Goal: Task Accomplishment & Management: Use online tool/utility

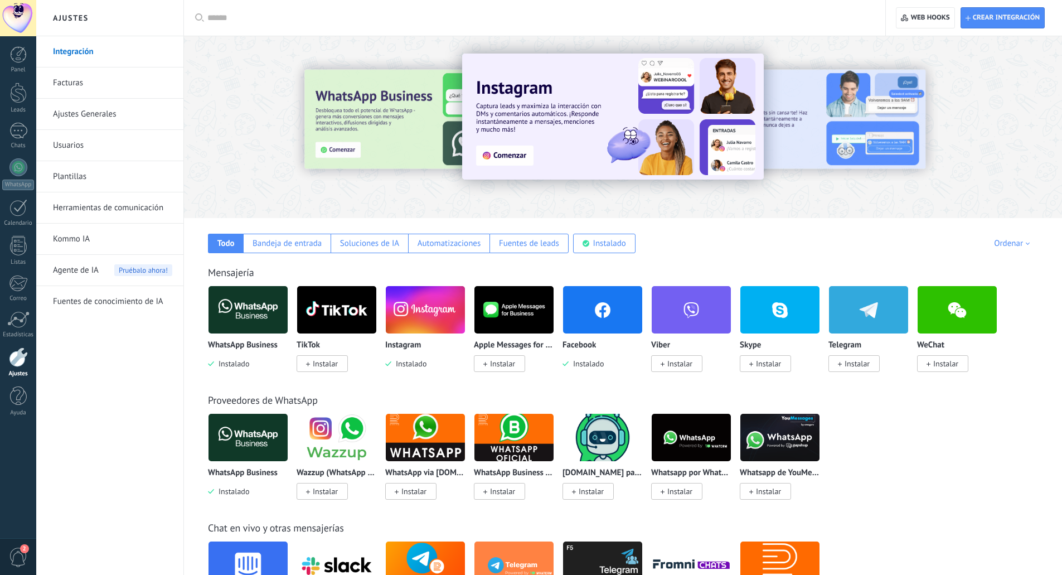
click at [981, 22] on span "Crear integración" at bounding box center [1006, 17] width 67 height 9
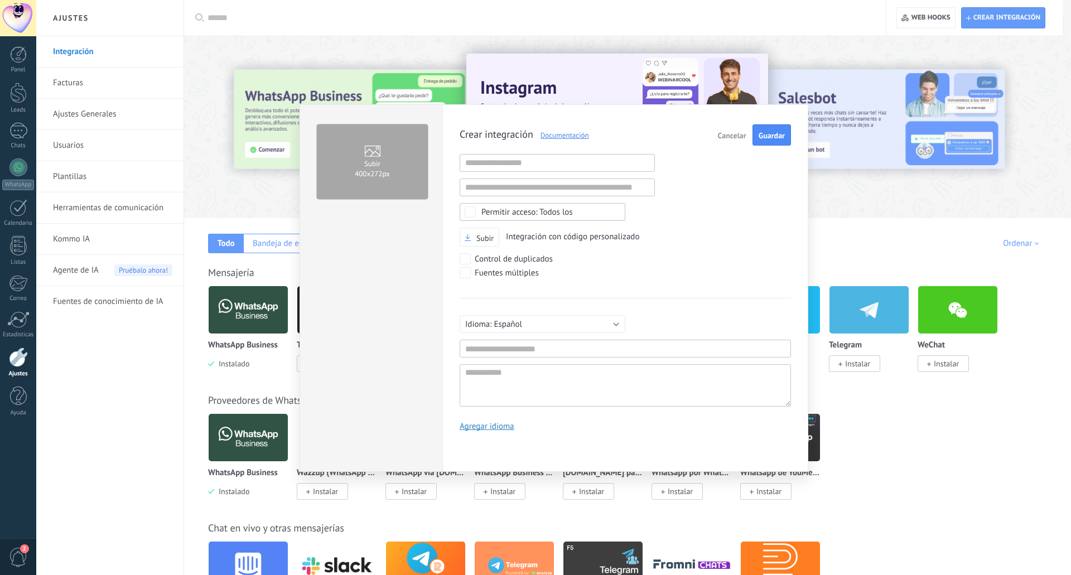
scroll to position [11, 0]
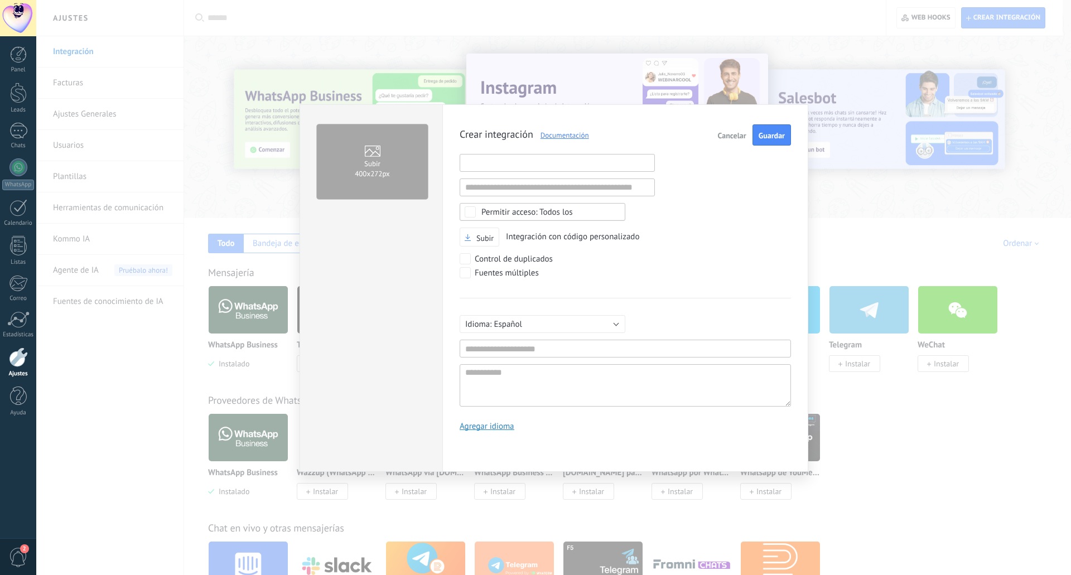
click at [538, 162] on input "text" at bounding box center [557, 163] width 195 height 18
click at [516, 186] on input "text" at bounding box center [557, 187] width 195 height 18
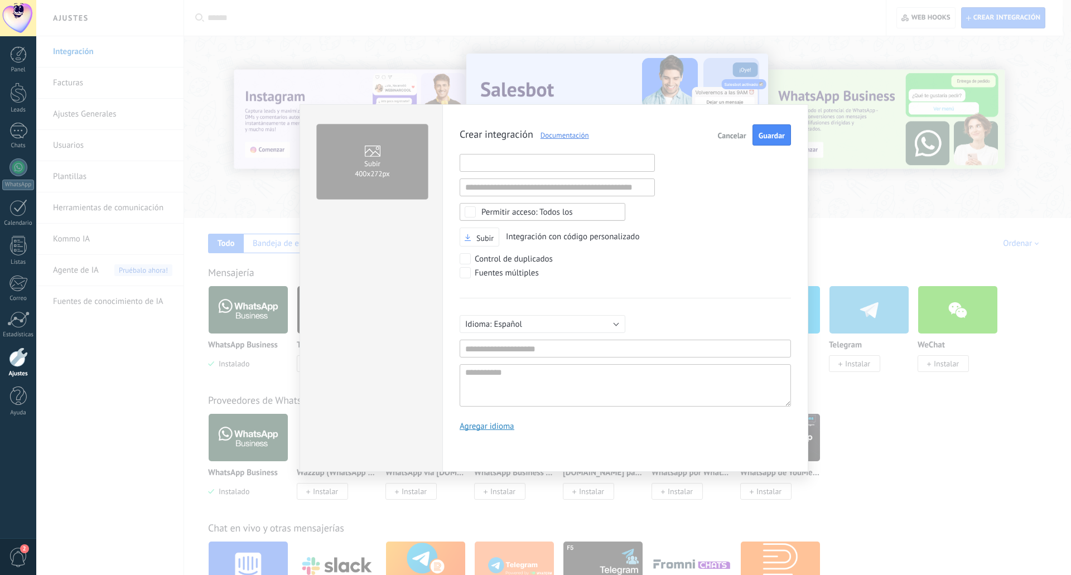
click at [540, 164] on input "text" at bounding box center [557, 163] width 195 height 18
click at [541, 189] on input "text" at bounding box center [557, 187] width 195 height 18
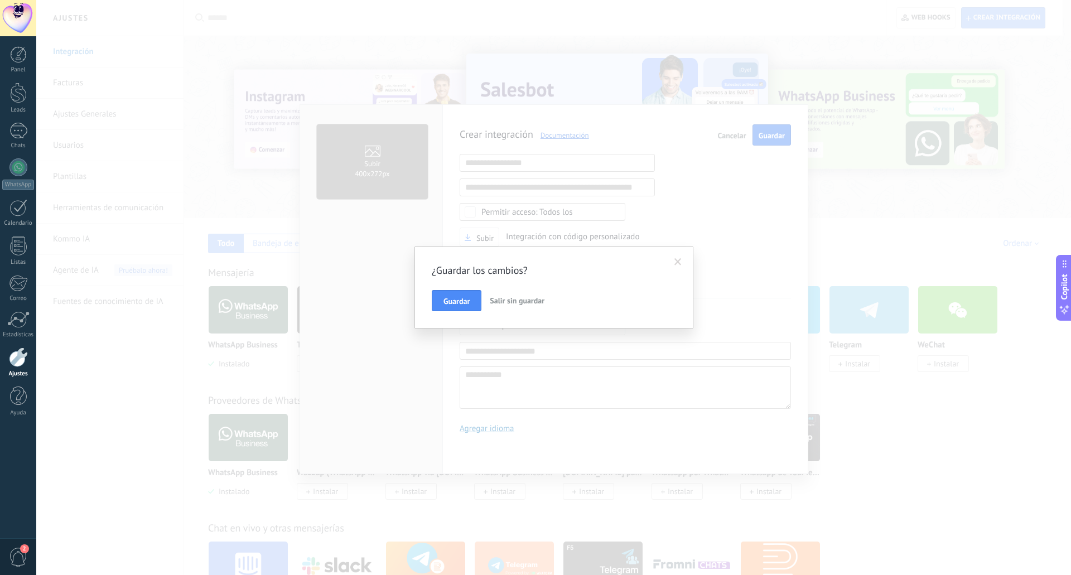
click at [501, 301] on span "Salir sin guardar" at bounding box center [517, 301] width 55 height 10
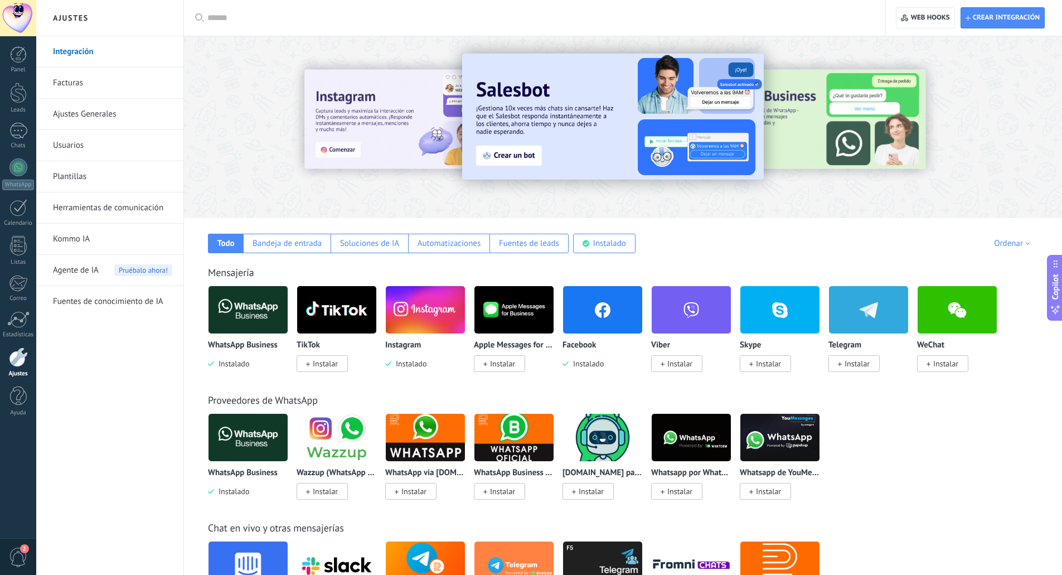
click at [22, 359] on div at bounding box center [18, 357] width 19 height 20
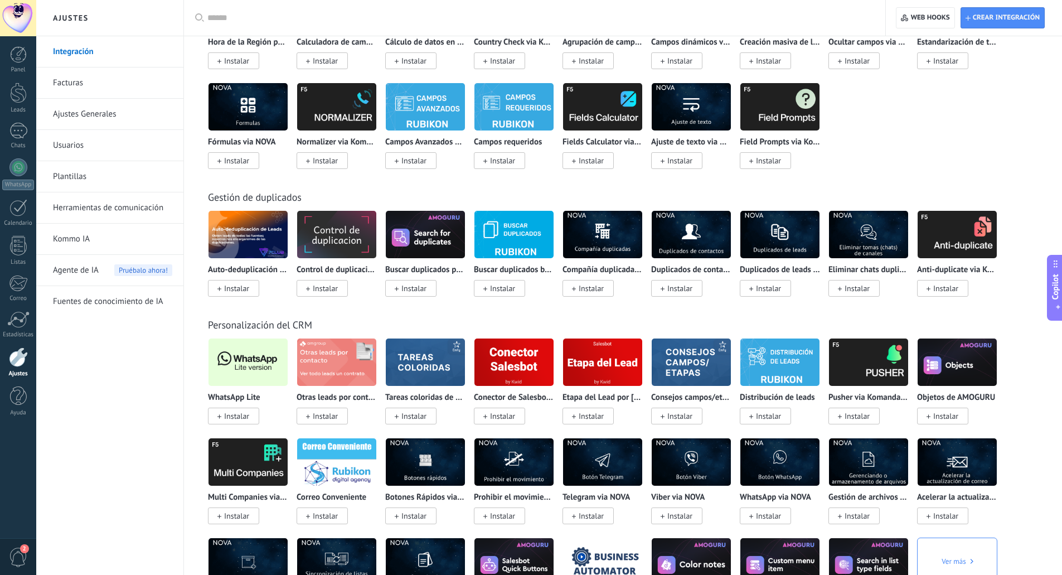
scroll to position [3421, 0]
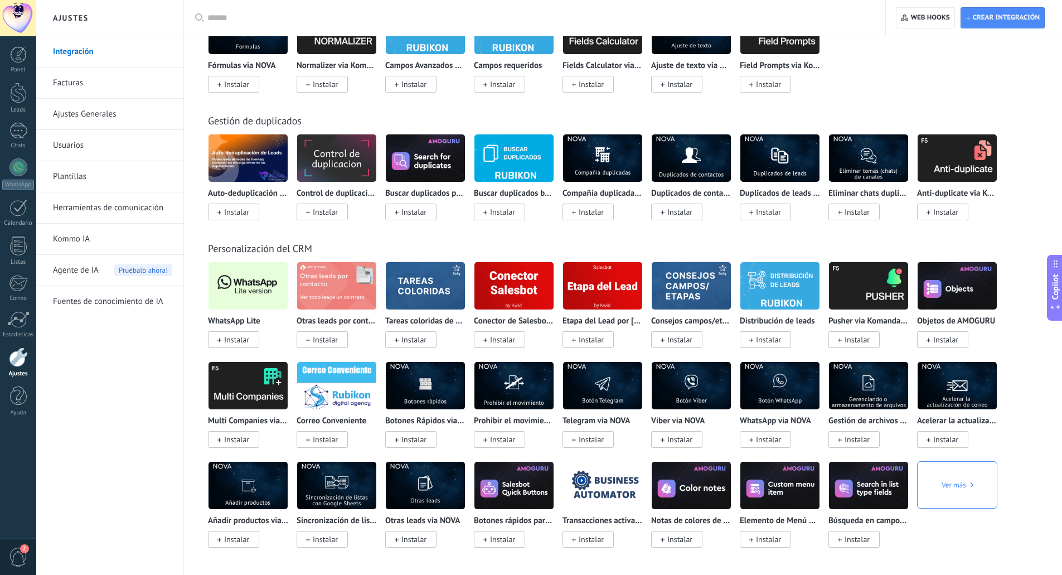
click at [83, 229] on link "Kommo IA" at bounding box center [112, 239] width 119 height 31
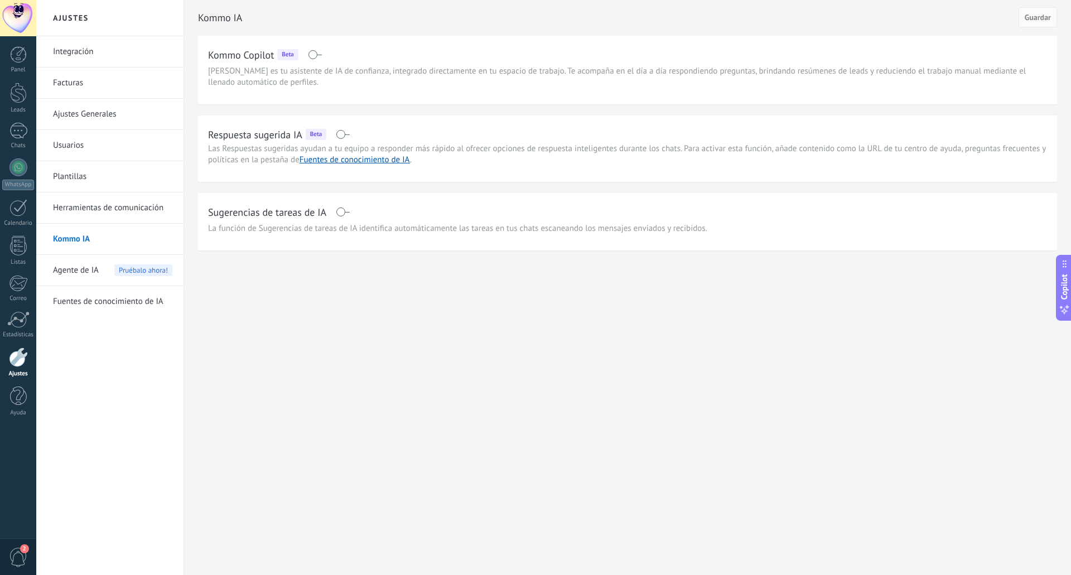
click at [82, 262] on span "Agente de IA" at bounding box center [76, 270] width 46 height 31
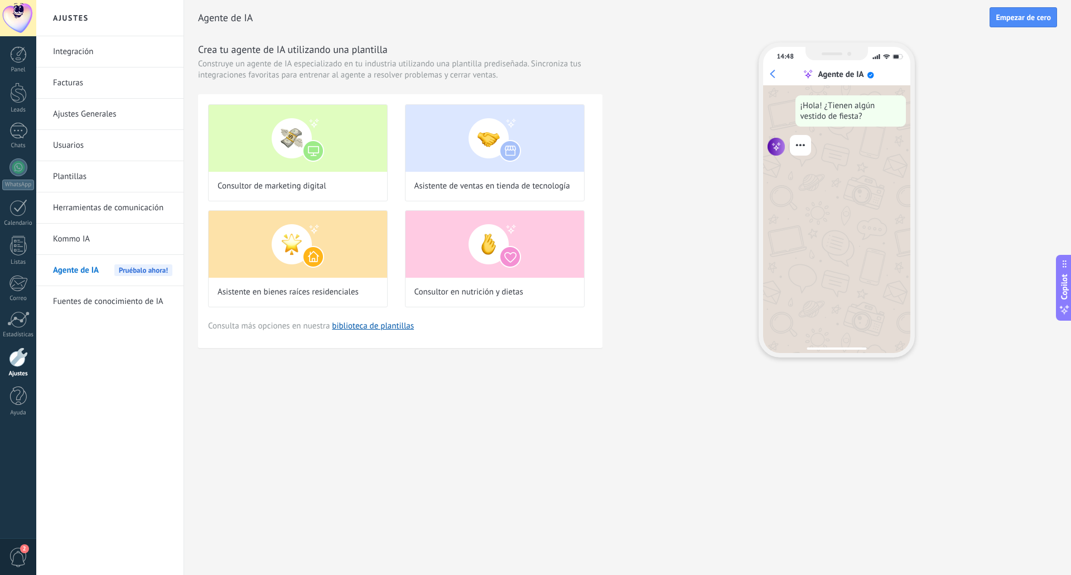
click at [84, 287] on link "Fuentes de conocimiento de IA" at bounding box center [112, 301] width 119 height 31
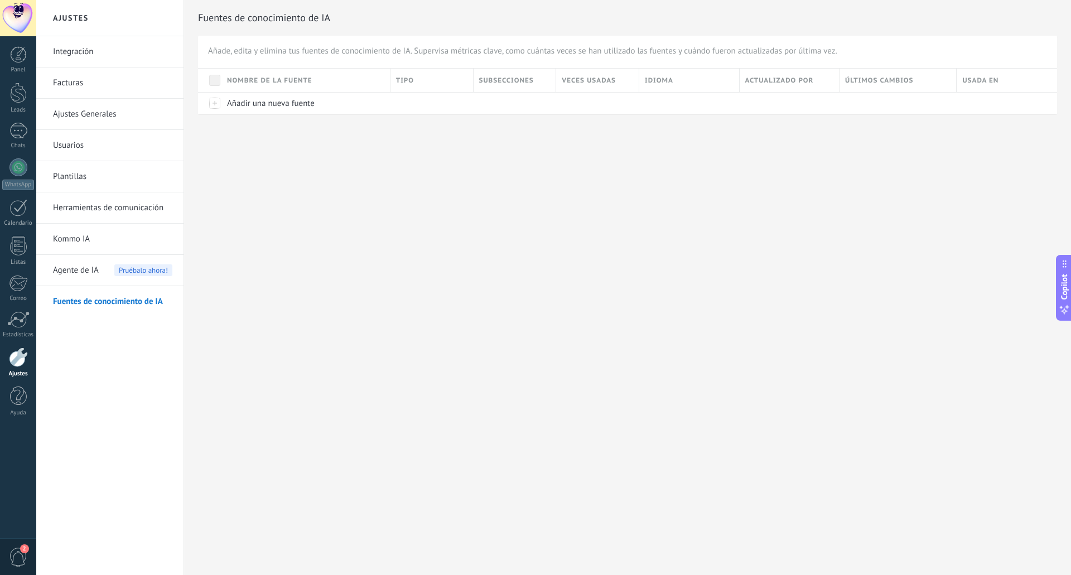
click at [89, 62] on link "Integración" at bounding box center [112, 51] width 119 height 31
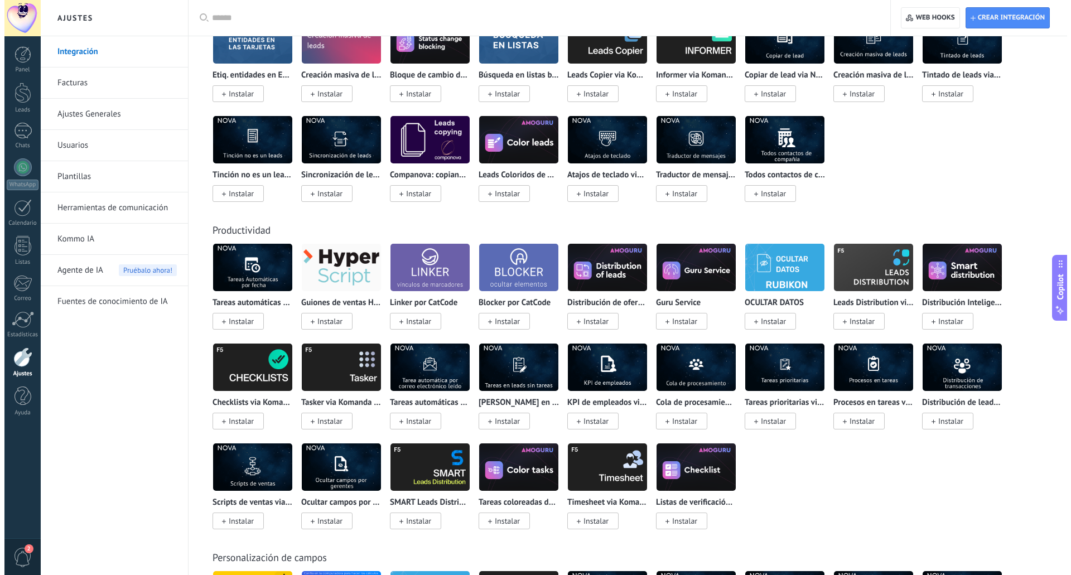
scroll to position [3421, 0]
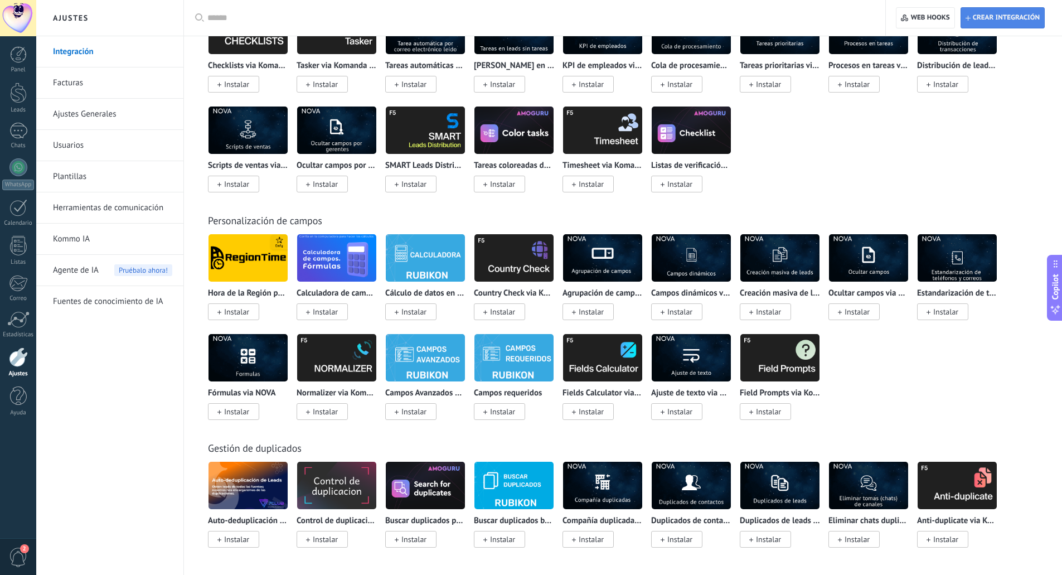
click at [1009, 20] on span "Crear integración" at bounding box center [1006, 17] width 67 height 9
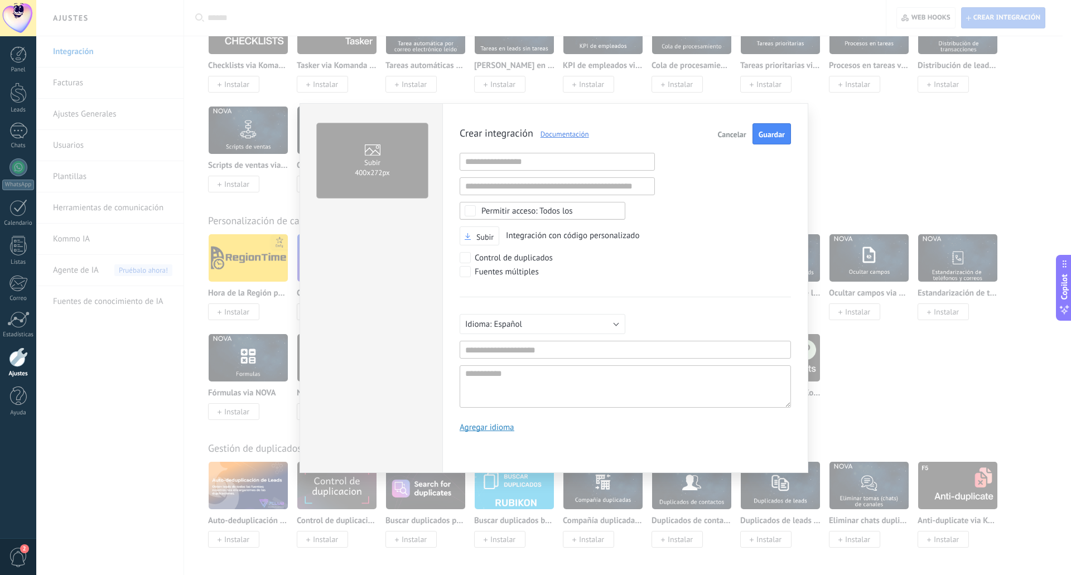
scroll to position [11, 0]
click at [508, 169] on input "text" at bounding box center [557, 162] width 195 height 18
click at [816, 166] on div "Subir 400х272px Crear integración Documentación Cancelar Guardar URL inválida U…" at bounding box center [553, 287] width 1035 height 575
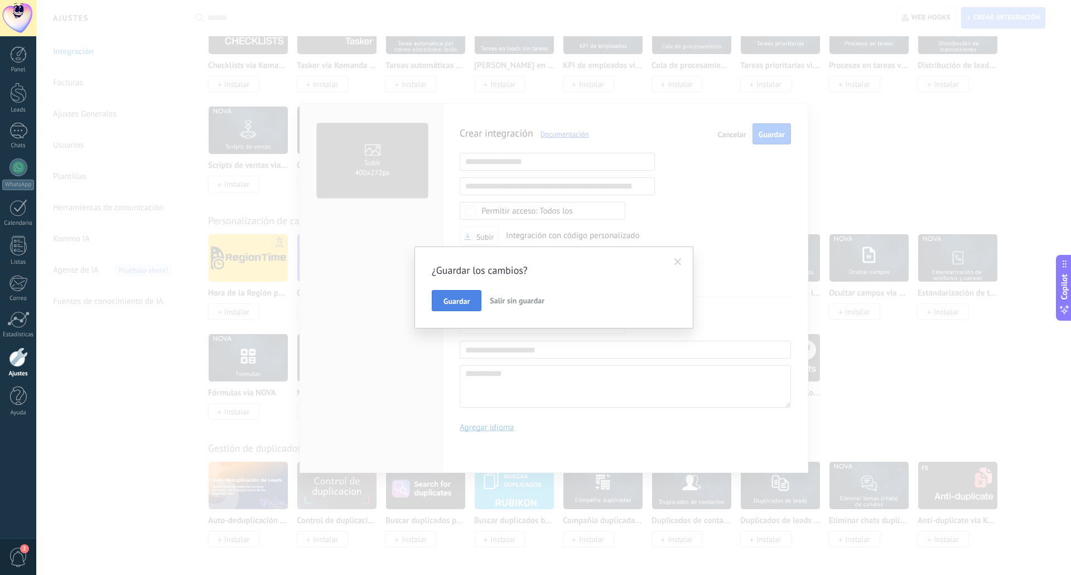
click at [463, 296] on button "Guardar" at bounding box center [457, 300] width 50 height 21
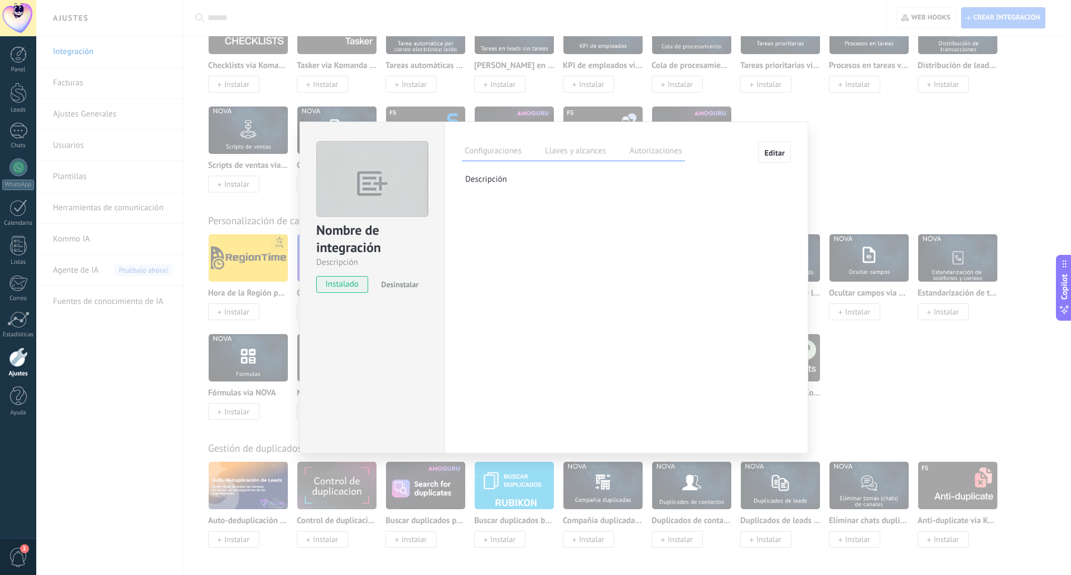
click at [890, 153] on div "Nombre de integración Descripción instalado Desinstalar Configuraciones Llaves …" at bounding box center [553, 287] width 1035 height 575
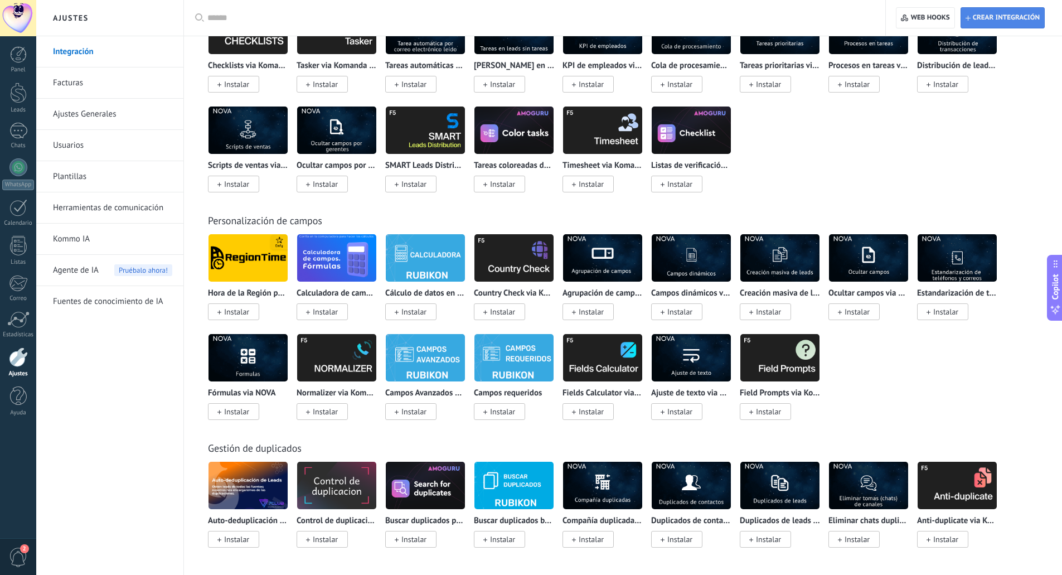
click at [1013, 24] on span "Crear integración" at bounding box center [1003, 18] width 74 height 20
type textarea "**********"
